Goal: Navigation & Orientation: Find specific page/section

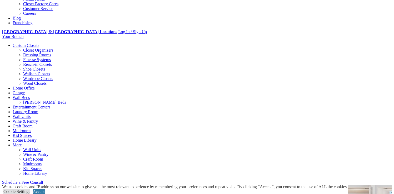
scroll to position [161, 0]
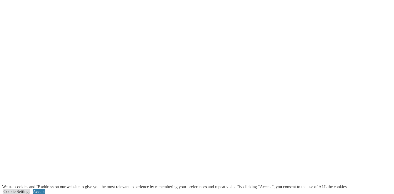
scroll to position [1072, 0]
